Goal: Task Accomplishment & Management: Manage account settings

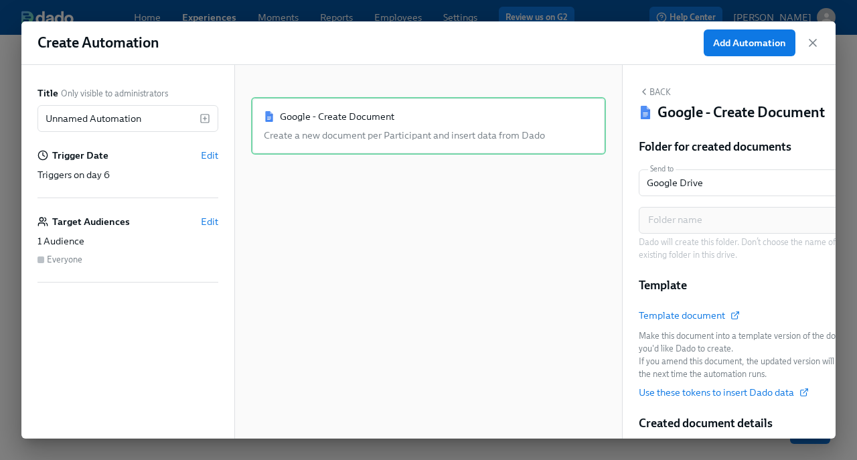
click at [334, 54] on div "Create Automation Add Automation" at bounding box center [428, 43] width 814 height 44
click at [811, 44] on icon "button" at bounding box center [812, 42] width 7 height 7
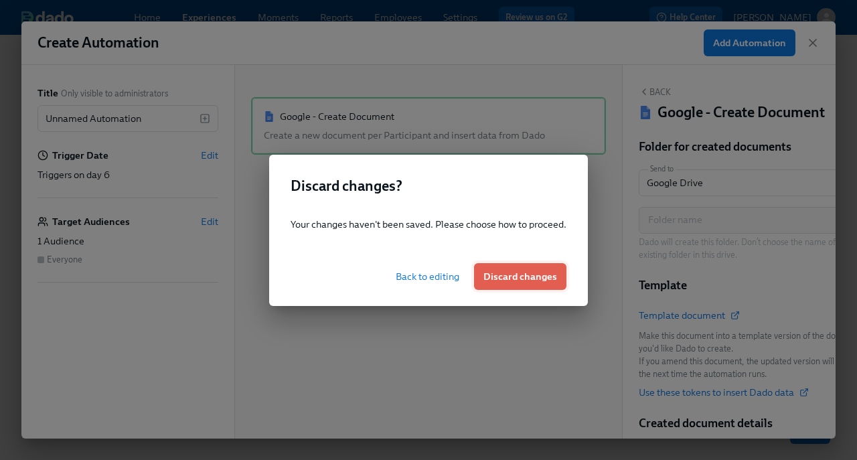
click at [502, 275] on span "Discard changes" at bounding box center [520, 276] width 74 height 13
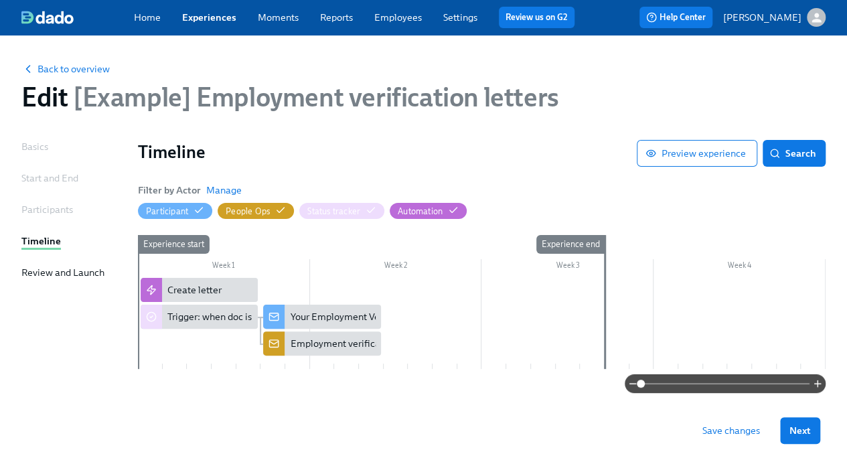
click at [207, 16] on link "Experiences" at bounding box center [209, 17] width 54 height 12
click at [211, 21] on link "Experiences" at bounding box center [209, 17] width 54 height 12
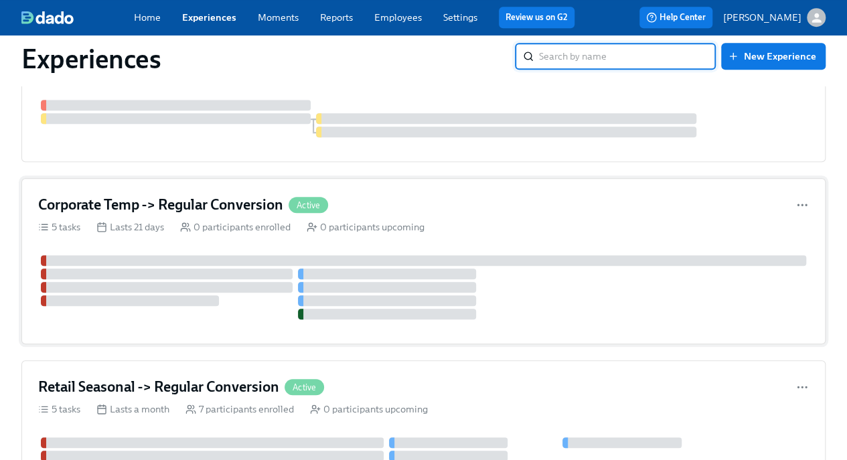
scroll to position [468, 0]
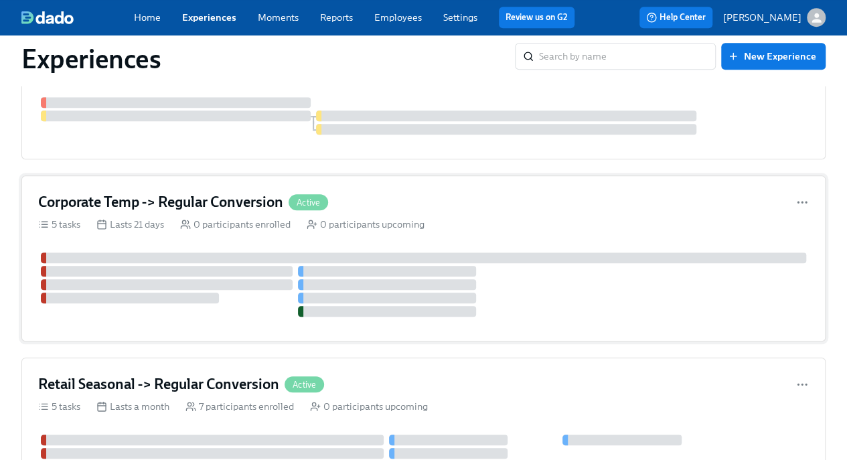
click at [156, 199] on h4 "Corporate Temp -> Regular Conversion" at bounding box center [160, 202] width 245 height 20
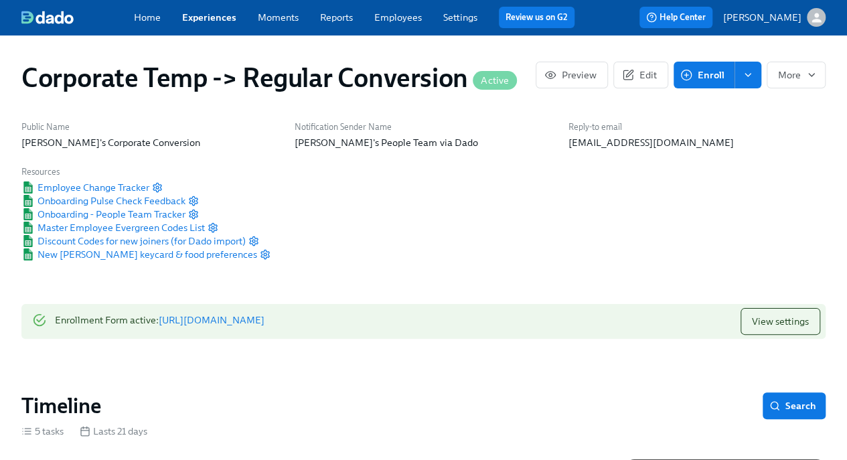
click at [748, 78] on icon "enroll" at bounding box center [747, 75] width 11 height 11
click at [729, 138] on span "Enrollment form" at bounding box center [712, 133] width 71 height 13
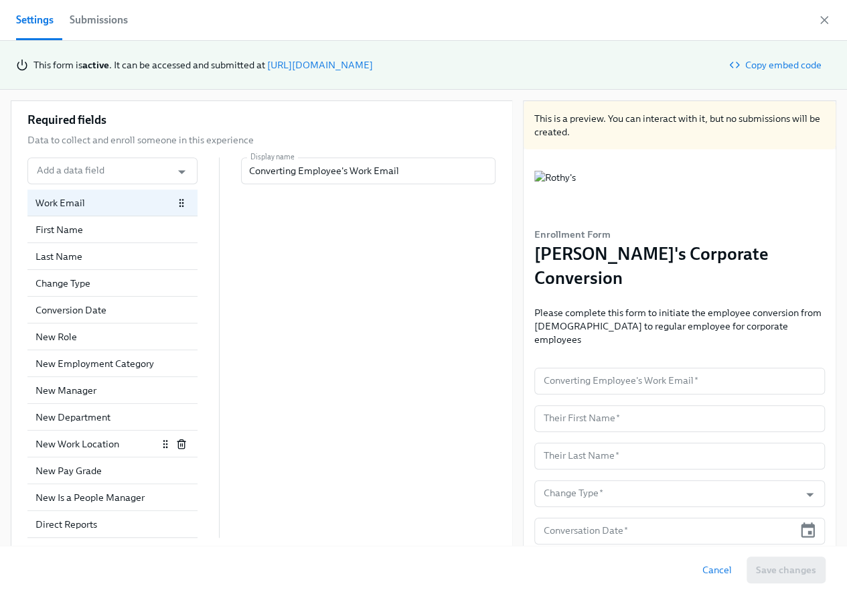
scroll to position [384, 0]
click at [70, 417] on div "New Department" at bounding box center [96, 416] width 122 height 13
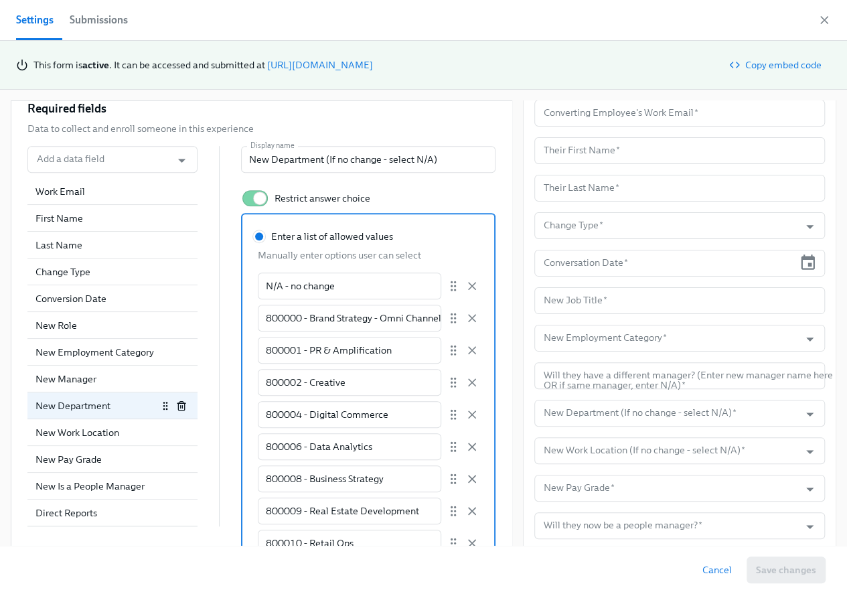
scroll to position [335, 0]
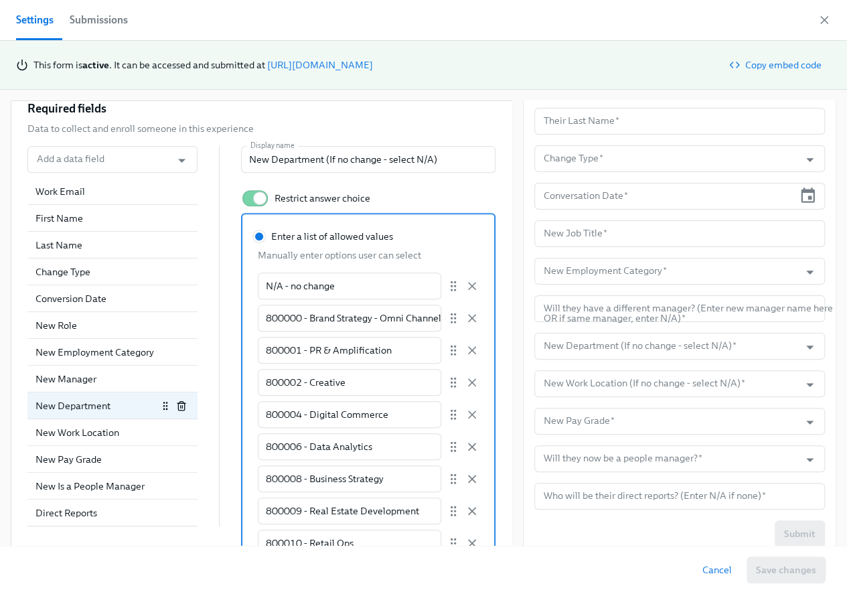
click at [54, 13] on button "Settings" at bounding box center [39, 20] width 46 height 40
radio input "false"
click at [159, 23] on div "Settings Submissions" at bounding box center [423, 20] width 847 height 41
click at [120, 17] on div "Submissions" at bounding box center [99, 20] width 58 height 19
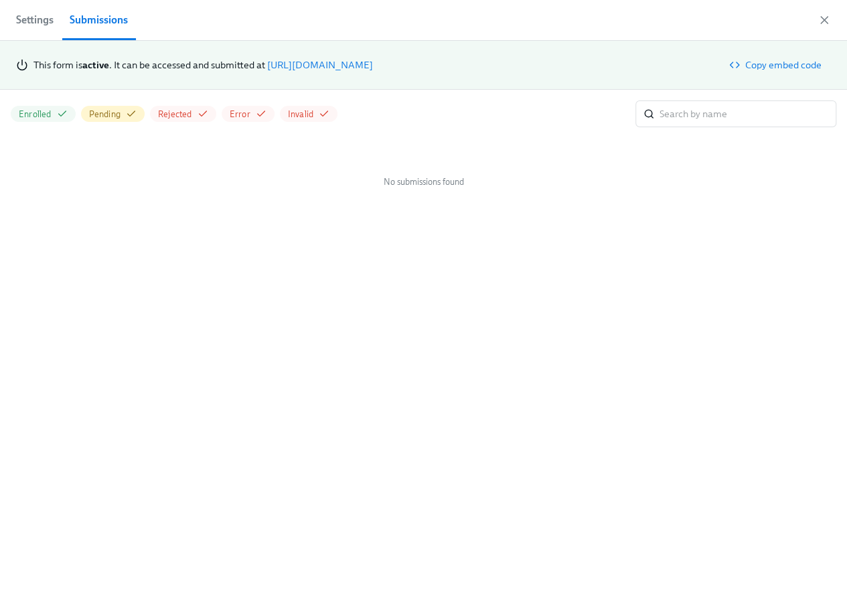
click at [165, 31] on div "Settings Submissions" at bounding box center [423, 20] width 847 height 41
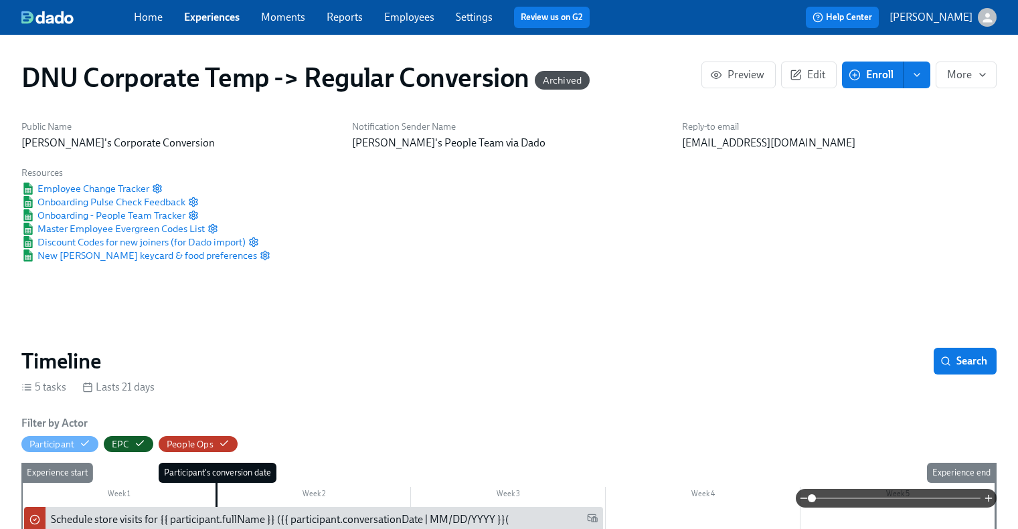
scroll to position [375, 0]
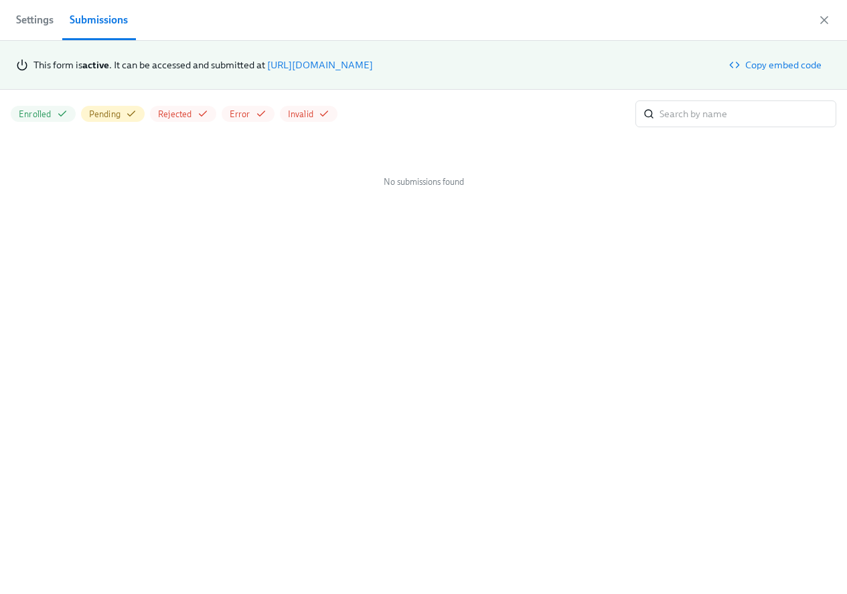
scroll to position [201, 0]
